Goal: Communication & Community: Participate in discussion

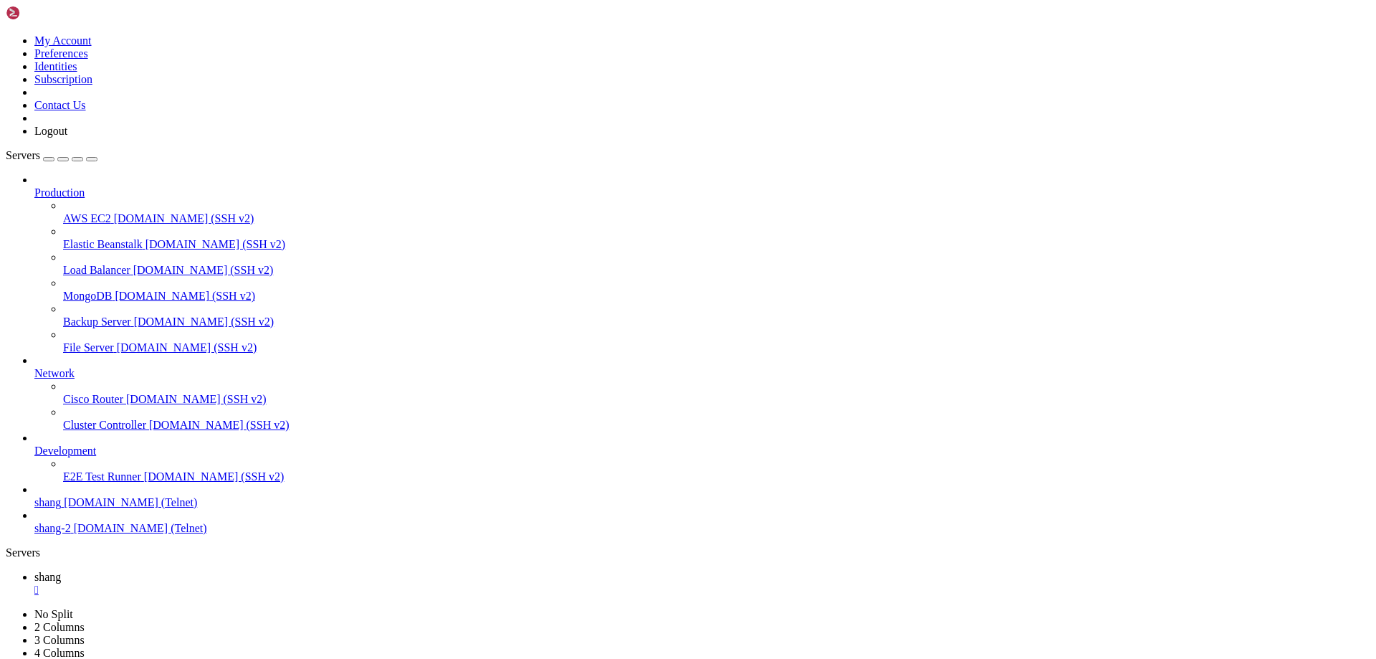
scroll to position [14360, 0]
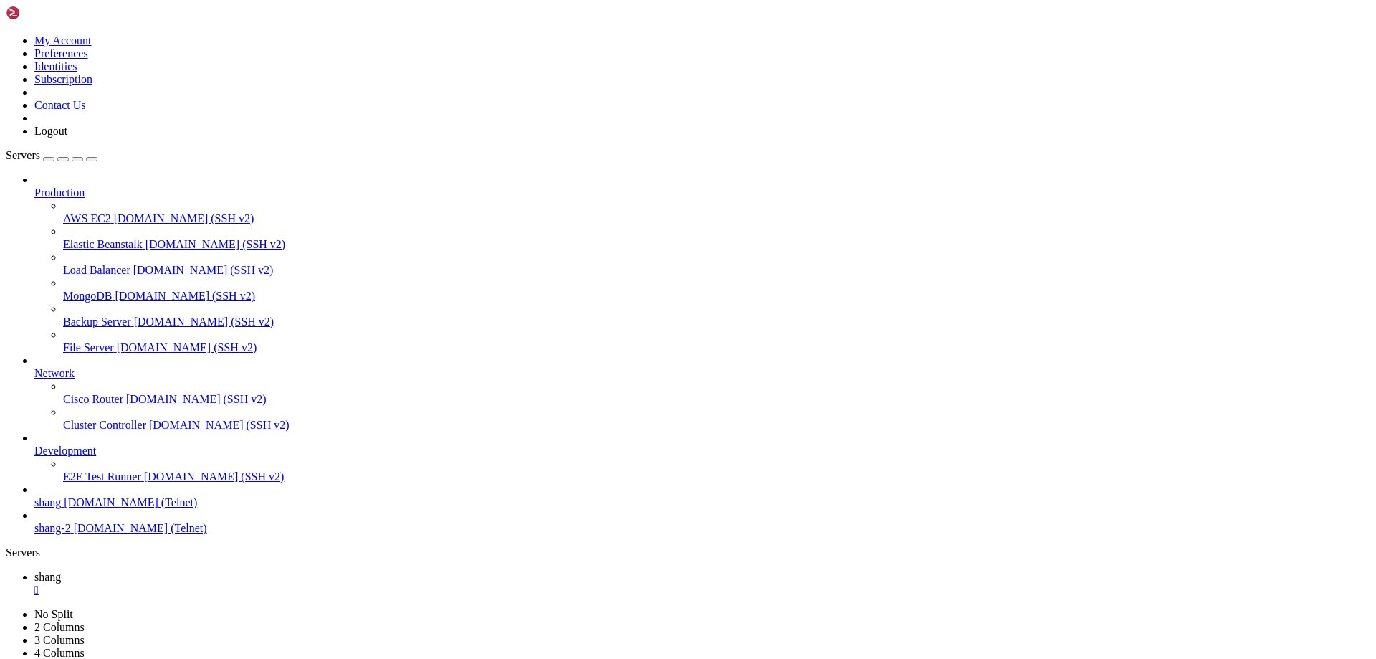
drag, startPoint x: 91, startPoint y: 1031, endPoint x: 18, endPoint y: 1027, distance: 73.2
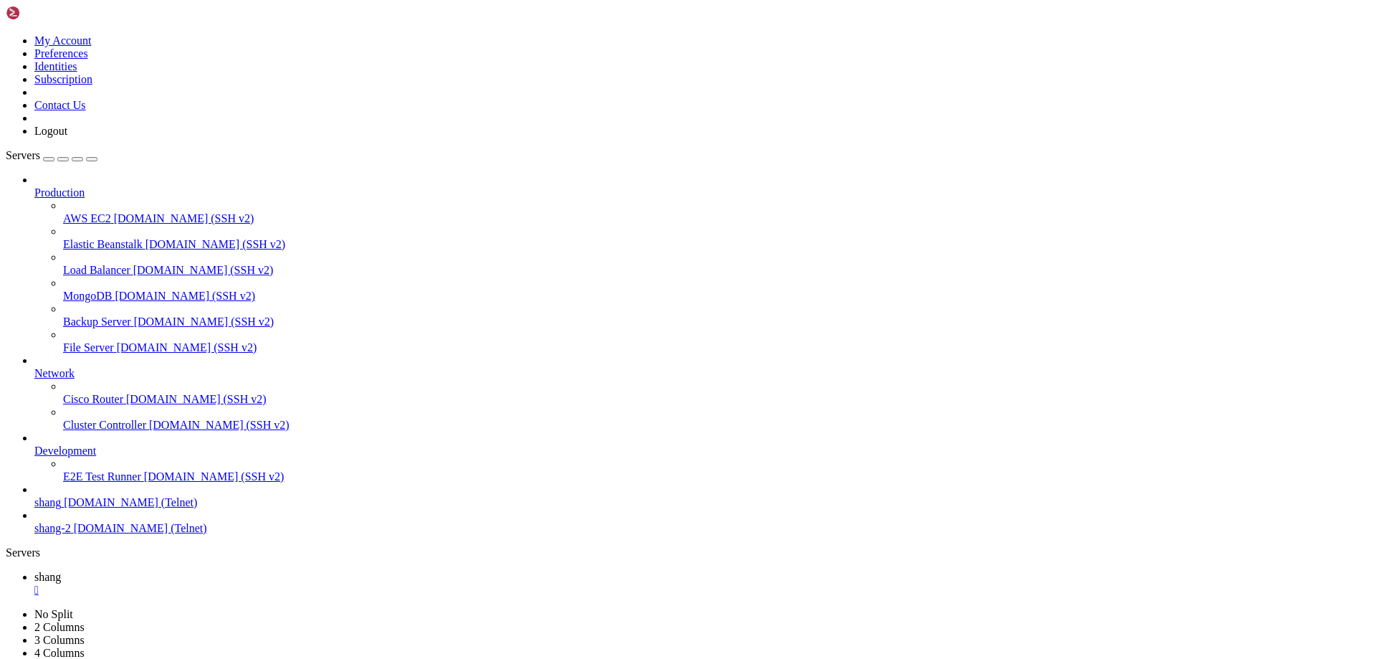
drag, startPoint x: 633, startPoint y: 1353, endPoint x: 787, endPoint y: 1351, distance: 154.1
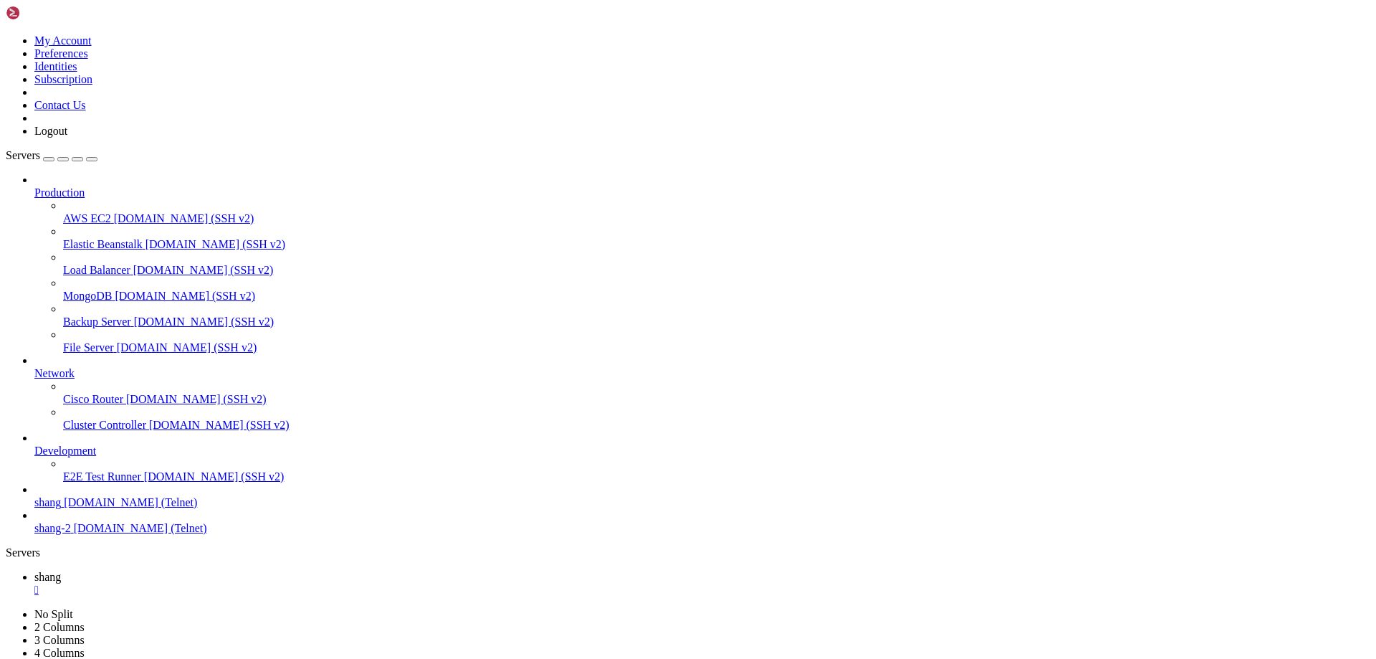
drag, startPoint x: 85, startPoint y: 1332, endPoint x: 155, endPoint y: 1328, distance: 71.1
drag, startPoint x: 85, startPoint y: 1157, endPoint x: 177, endPoint y: 1158, distance: 91.7
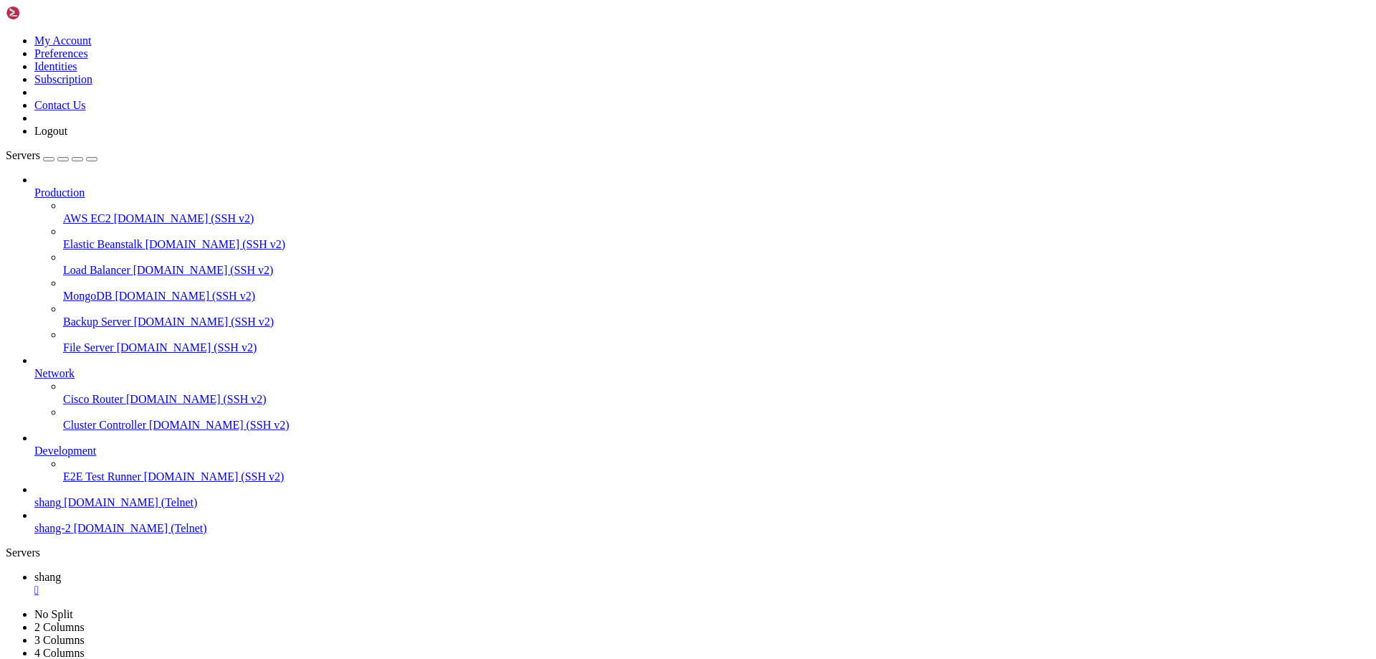
drag, startPoint x: 1200, startPoint y: 1377, endPoint x: 1379, endPoint y: 1475, distance: 204.6
drag, startPoint x: 1053, startPoint y: 1245, endPoint x: 1061, endPoint y: 1255, distance: 12.2
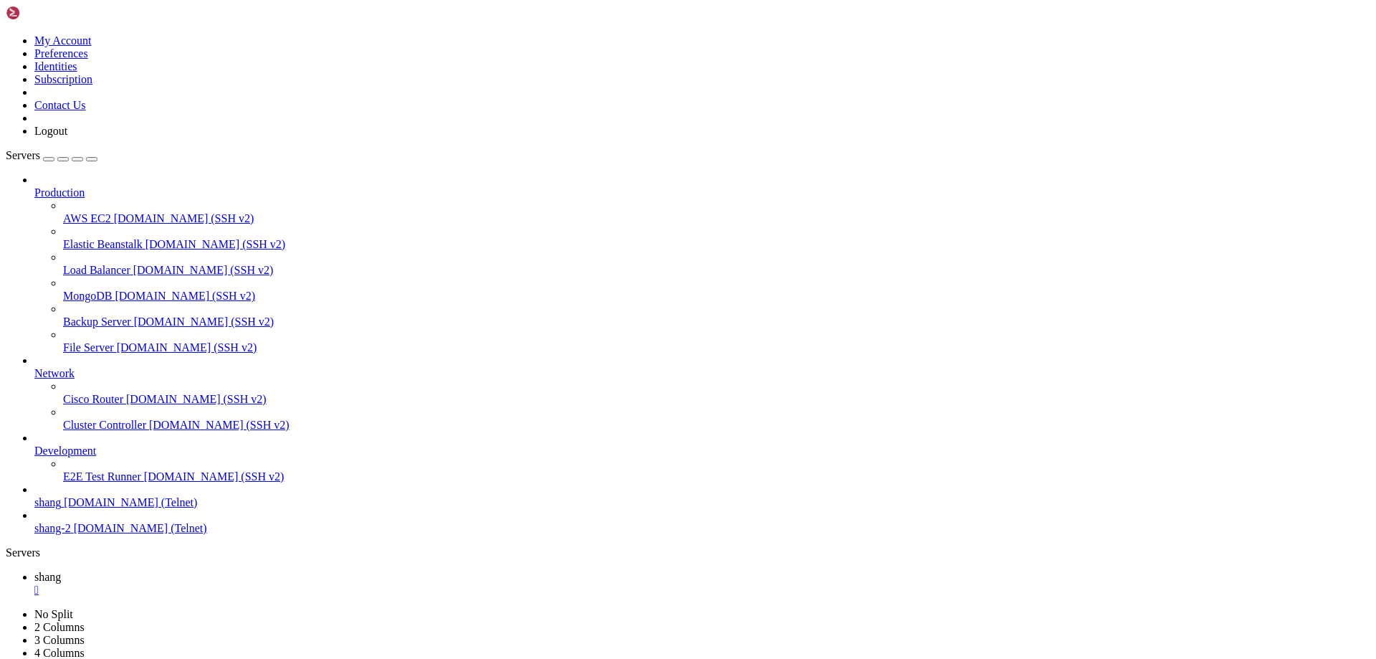
drag, startPoint x: 338, startPoint y: 1101, endPoint x: 947, endPoint y: 1112, distance: 609.2
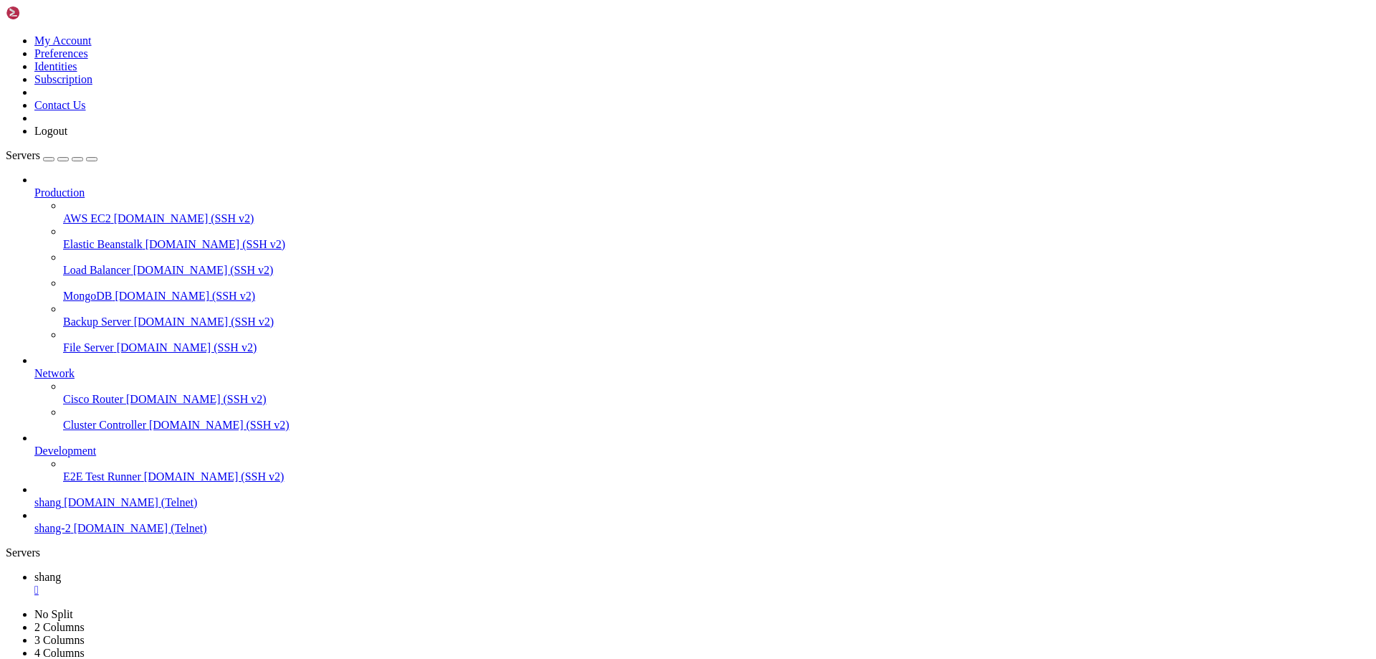
scroll to position [19487, 0]
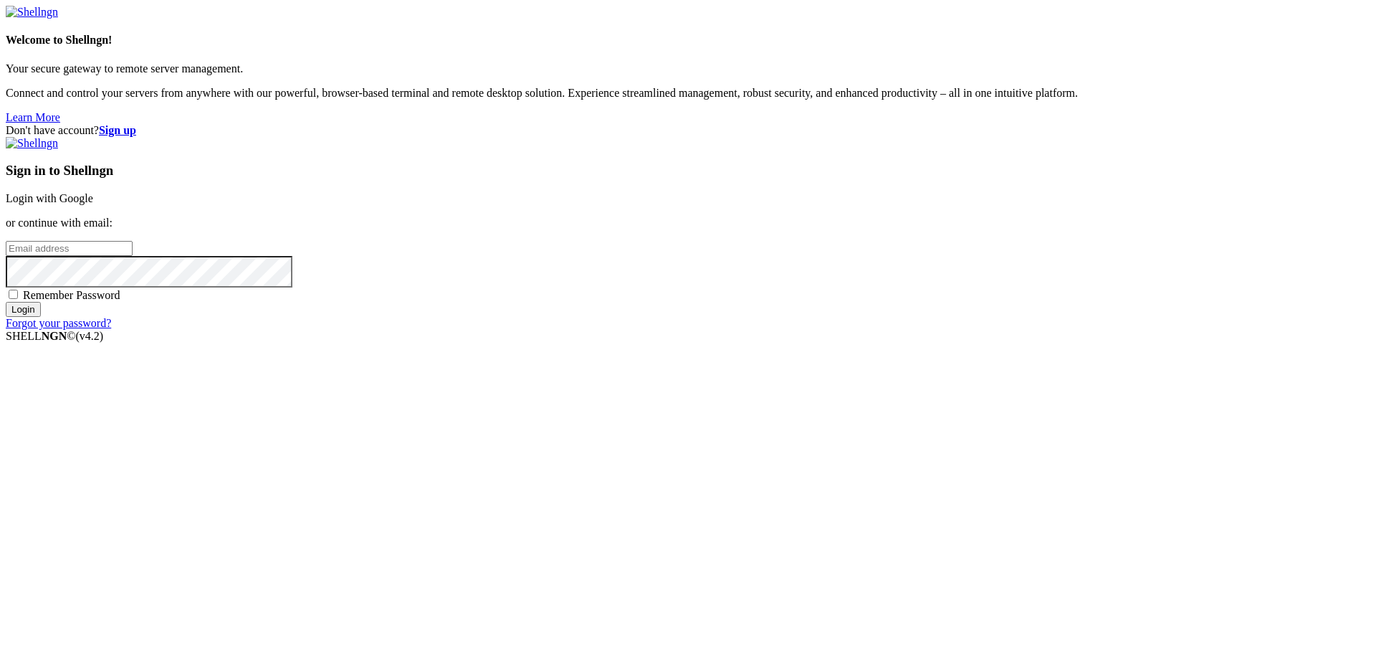
click at [93, 204] on link "Login with Google" at bounding box center [49, 198] width 87 height 12
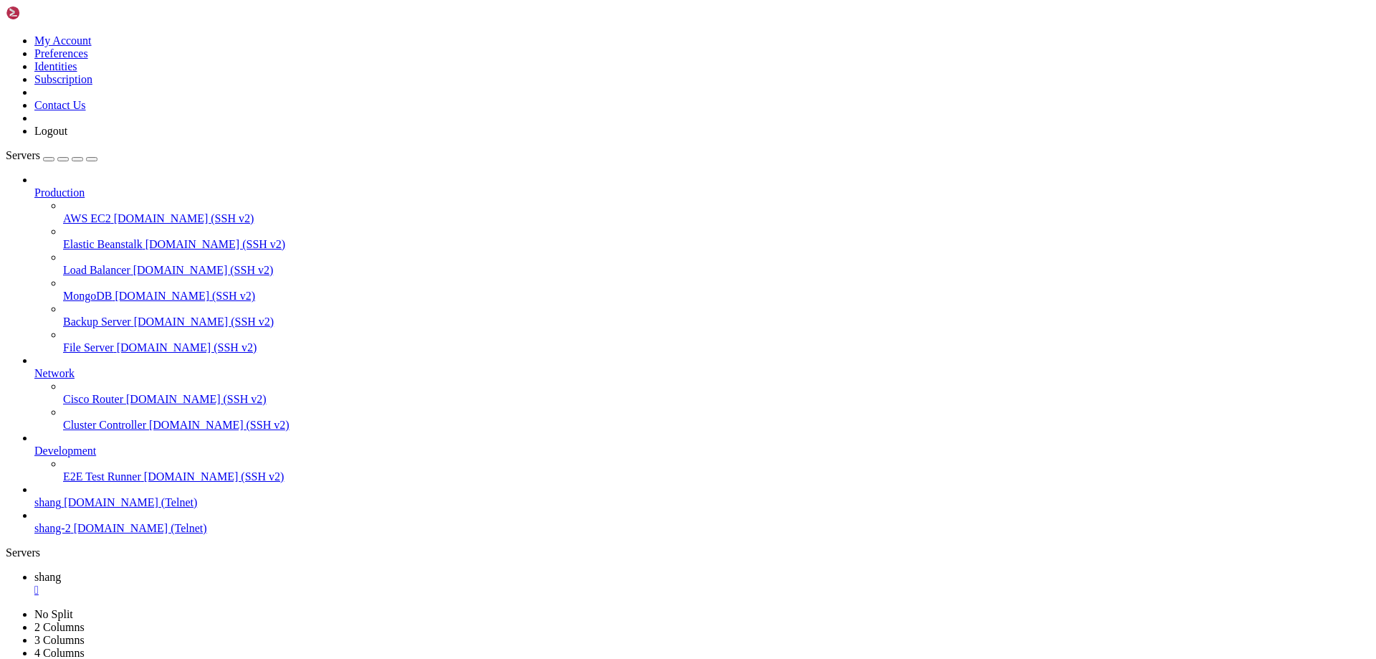
scroll to position [19702, 0]
